Goal: Use online tool/utility: Utilize a website feature to perform a specific function

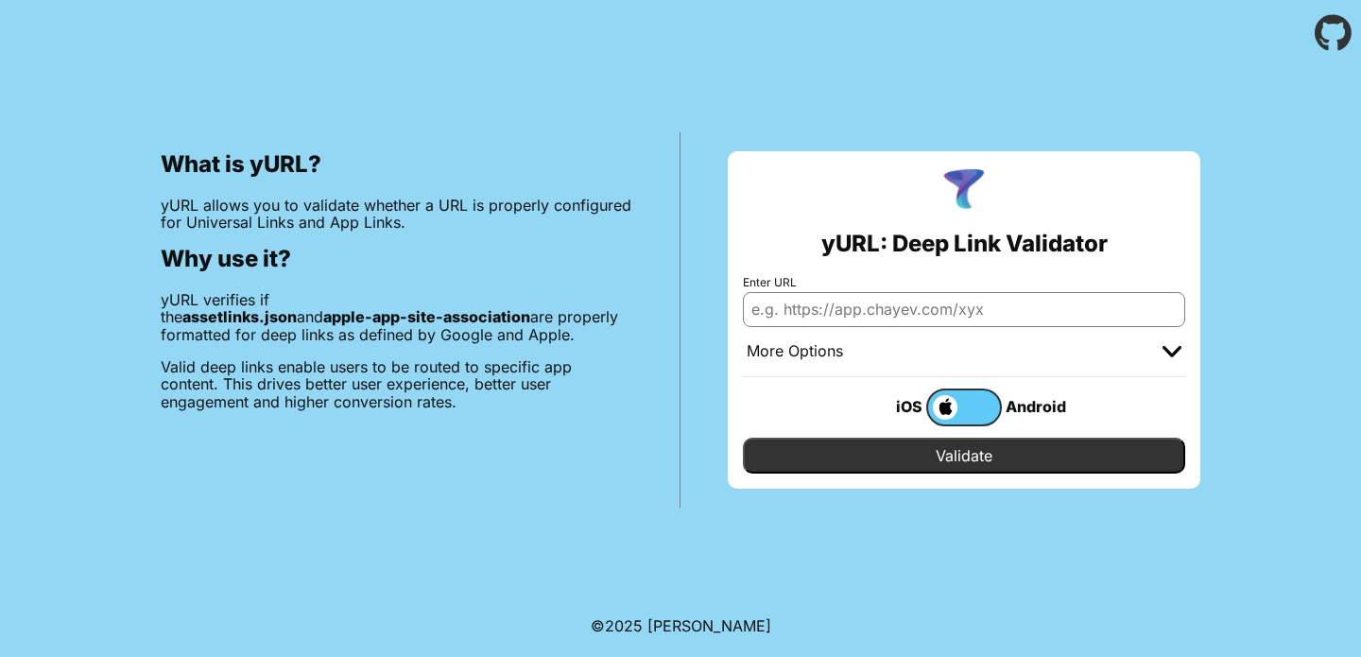
click at [869, 312] on input "Enter URL" at bounding box center [964, 309] width 442 height 34
type input "[DOMAIN_NAME]"
click at [743, 438] on input "Validate" at bounding box center [964, 456] width 442 height 36
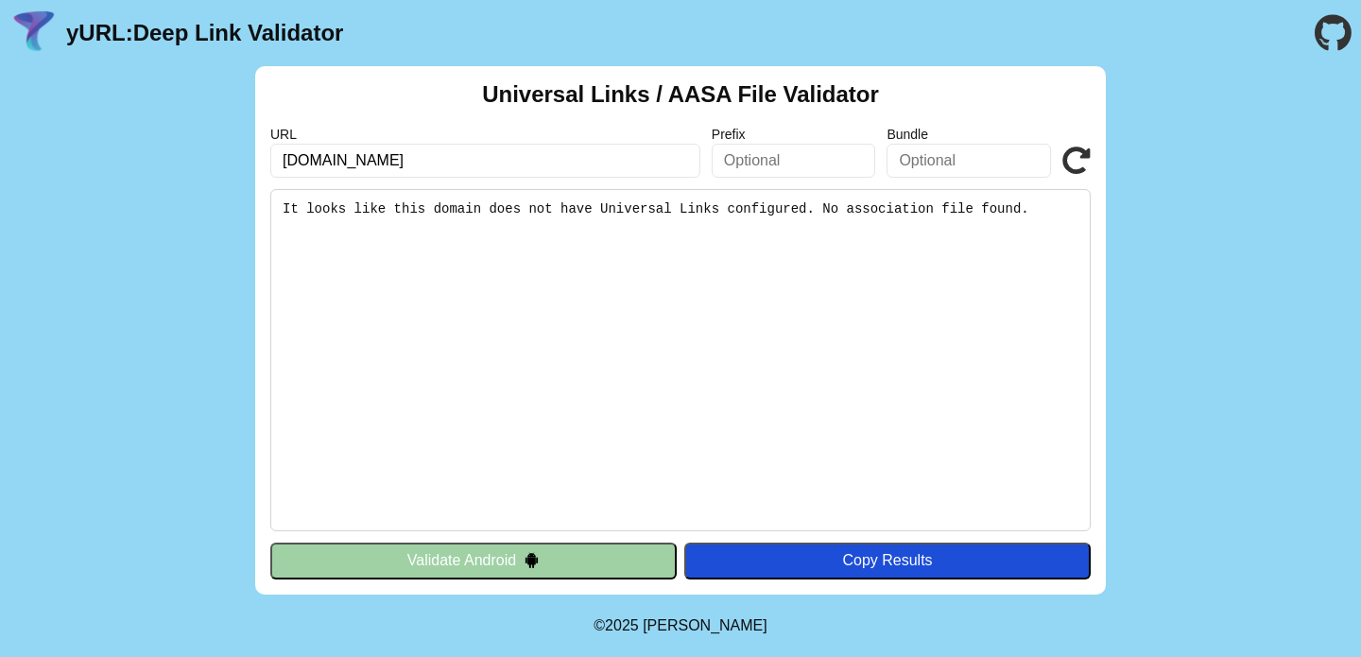
click at [577, 560] on button "Validate Android" at bounding box center [473, 561] width 406 height 36
